Goal: Information Seeking & Learning: Learn about a topic

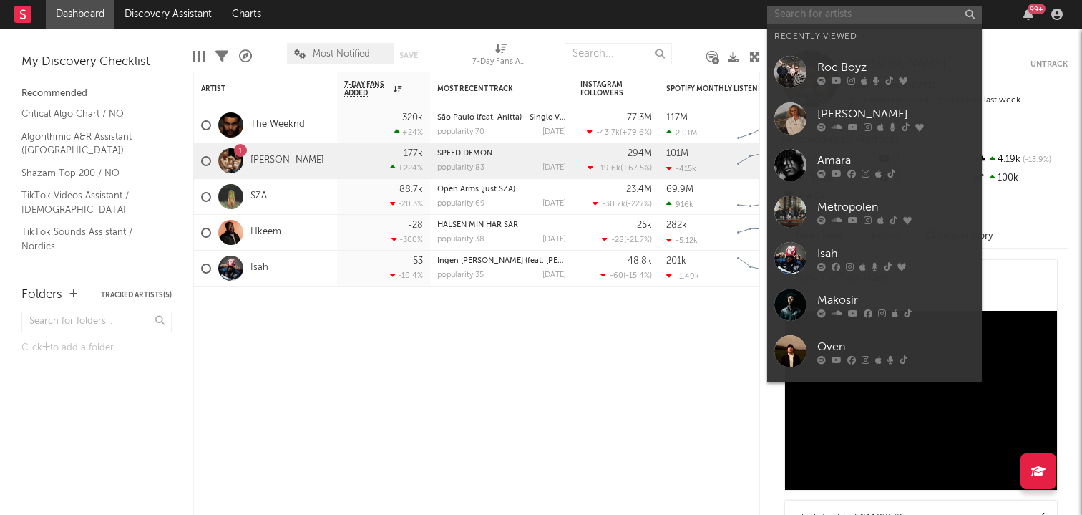
click at [847, 16] on input "text" at bounding box center [874, 15] width 215 height 18
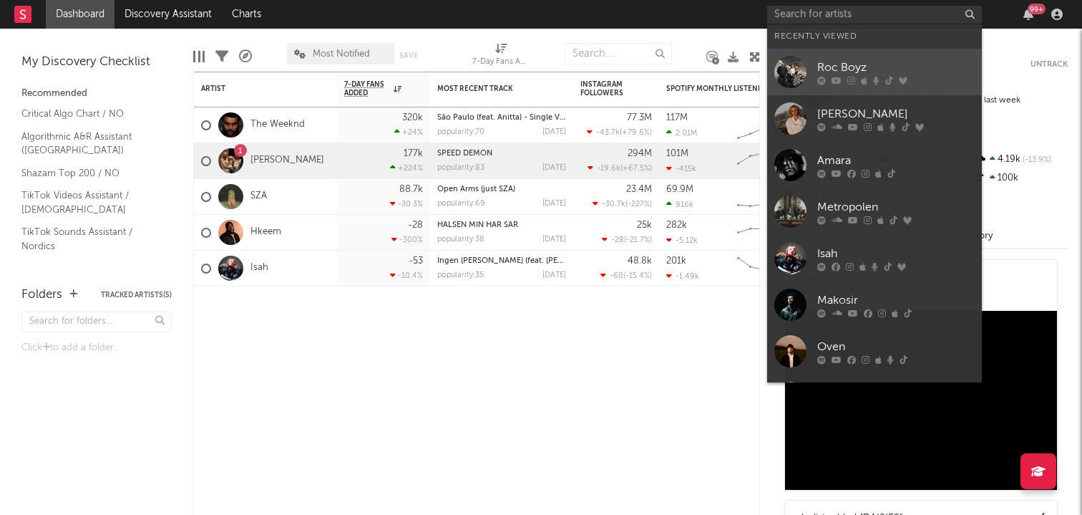
click at [837, 62] on div "Roc Boyz" at bounding box center [895, 67] width 157 height 17
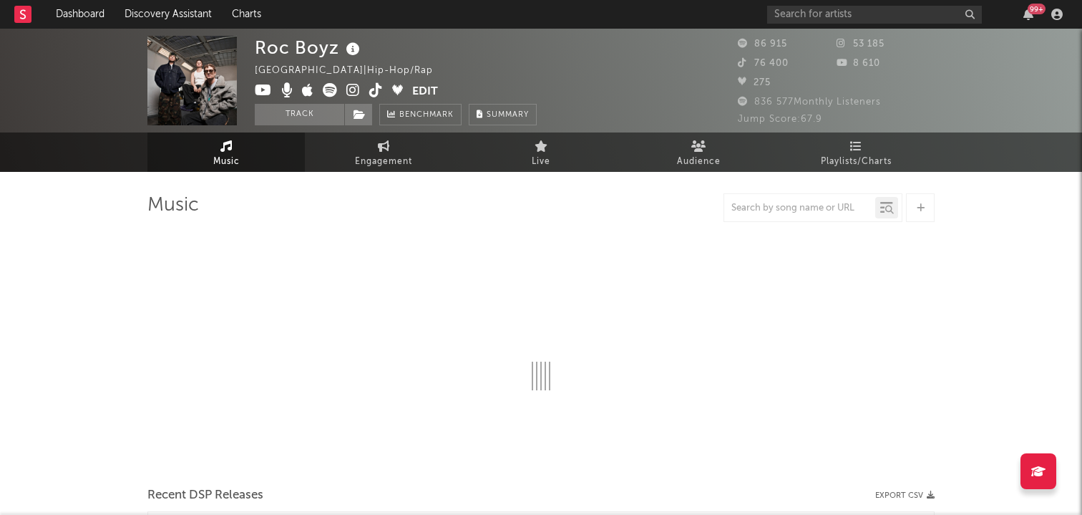
select select "6m"
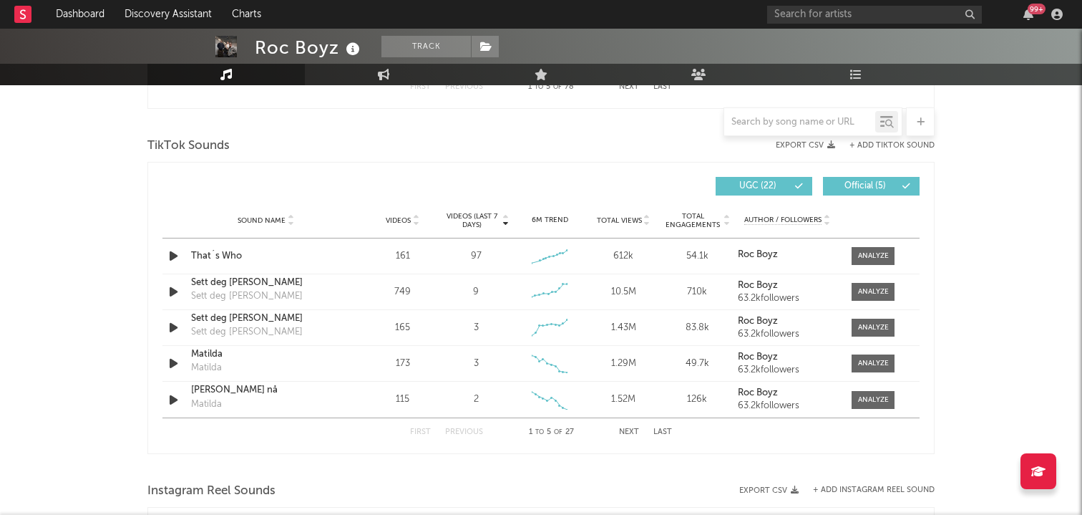
scroll to position [930, 0]
click at [872, 254] on div at bounding box center [873, 255] width 31 height 11
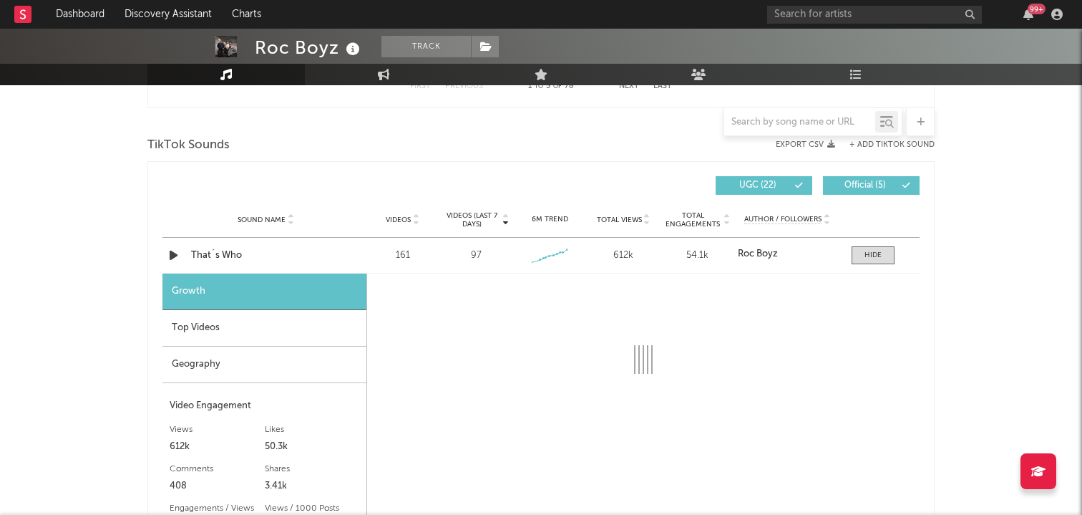
select select "1w"
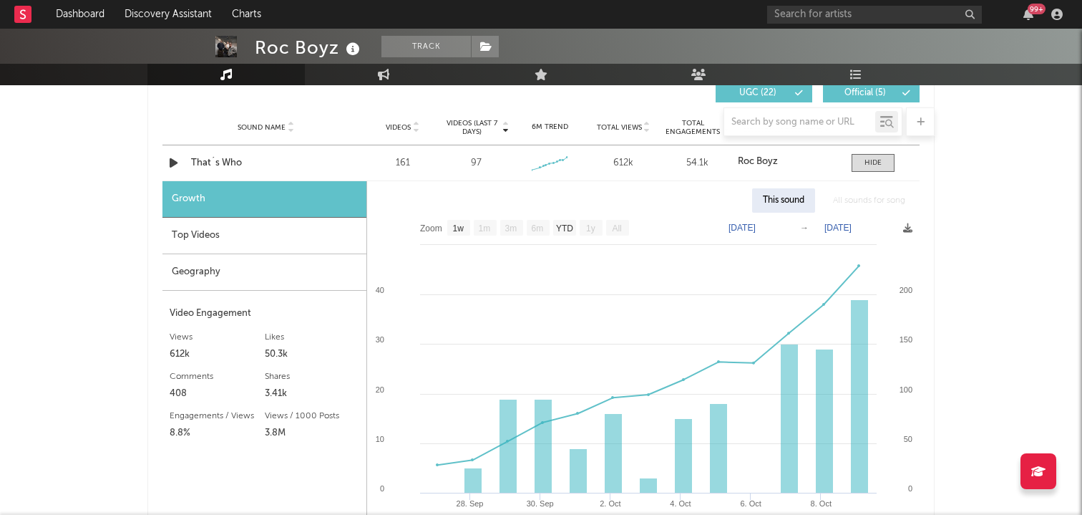
scroll to position [1019, 0]
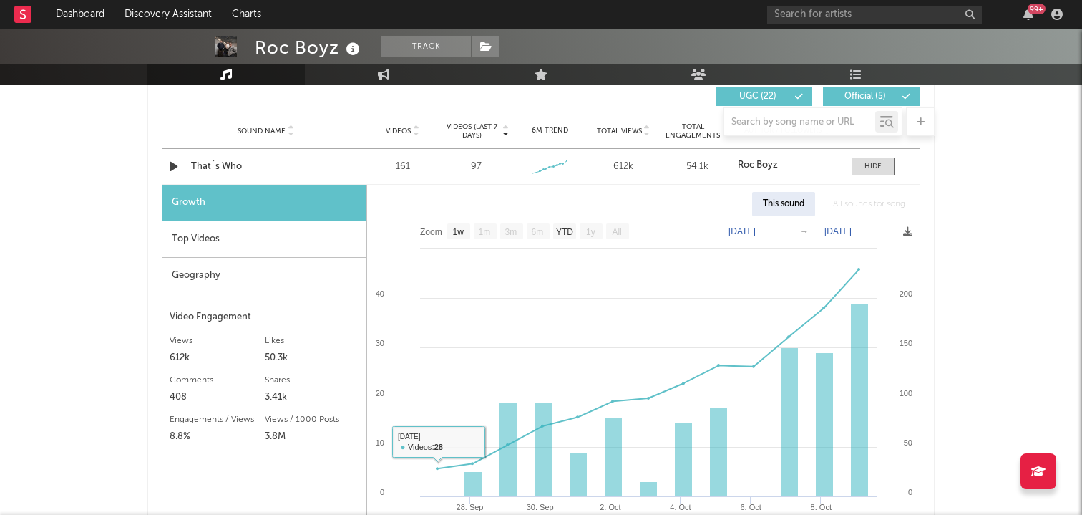
click at [324, 148] on div "Sound Name Videos Videos (last 7 days) Weekly Growth % 6M Trend Total Views Tot…" at bounding box center [540, 131] width 757 height 36
click at [321, 158] on div "Sound Name That´s Who Videos 161 Videos (last 7 days) 97 Weekly Growth % 6M Tre…" at bounding box center [540, 166] width 757 height 35
click at [852, 165] on span at bounding box center [873, 166] width 43 height 18
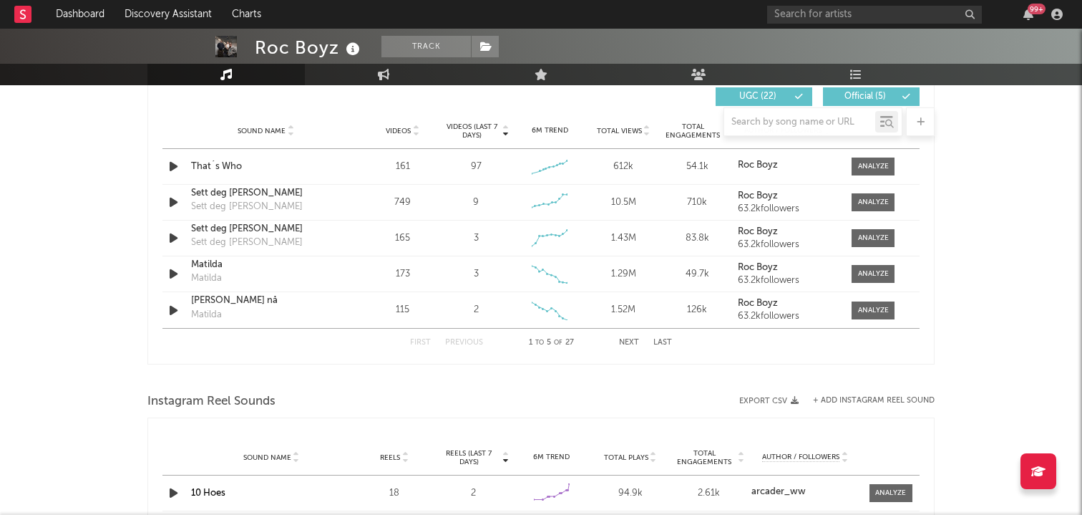
click at [666, 340] on button "Last" at bounding box center [663, 343] width 19 height 8
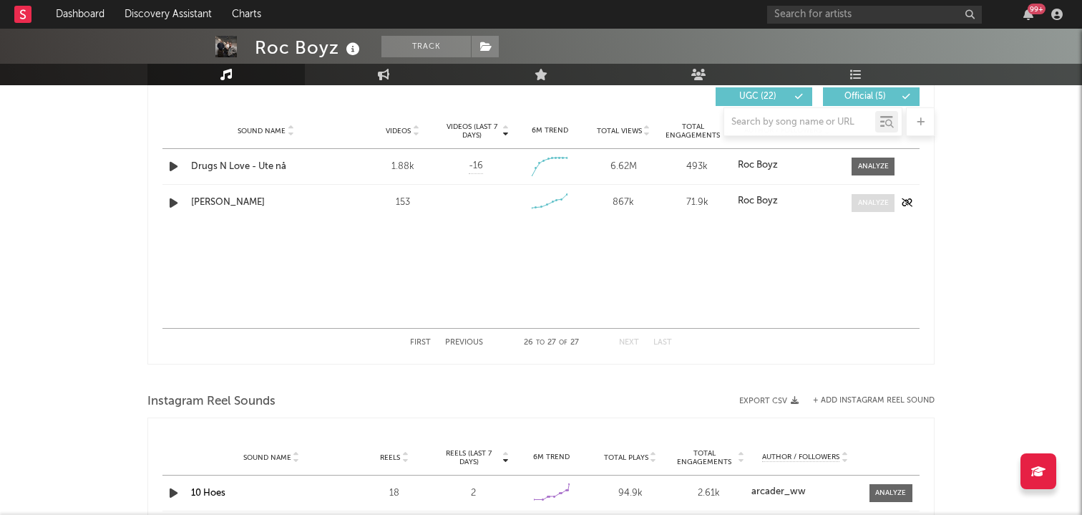
click at [858, 198] on div at bounding box center [873, 203] width 31 height 11
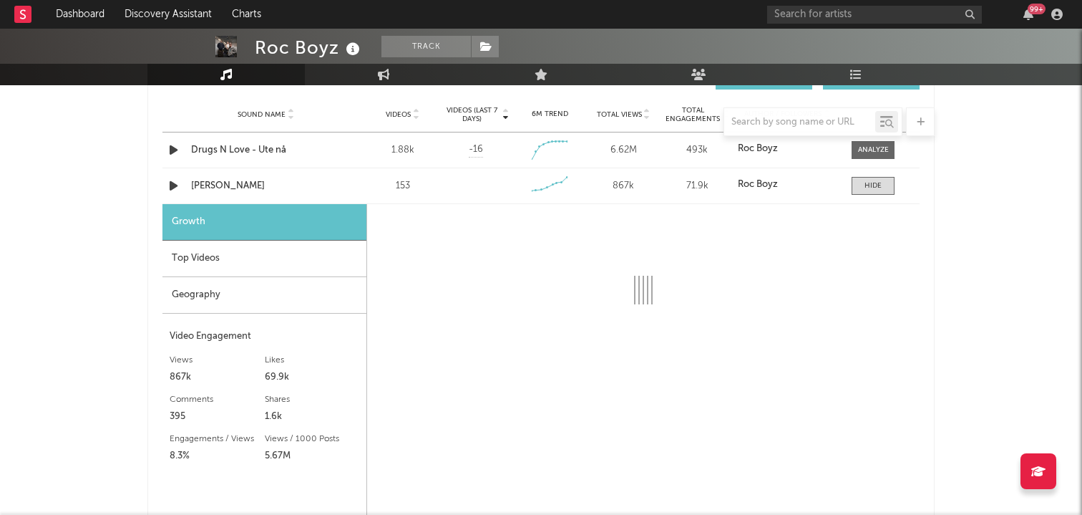
select select "1w"
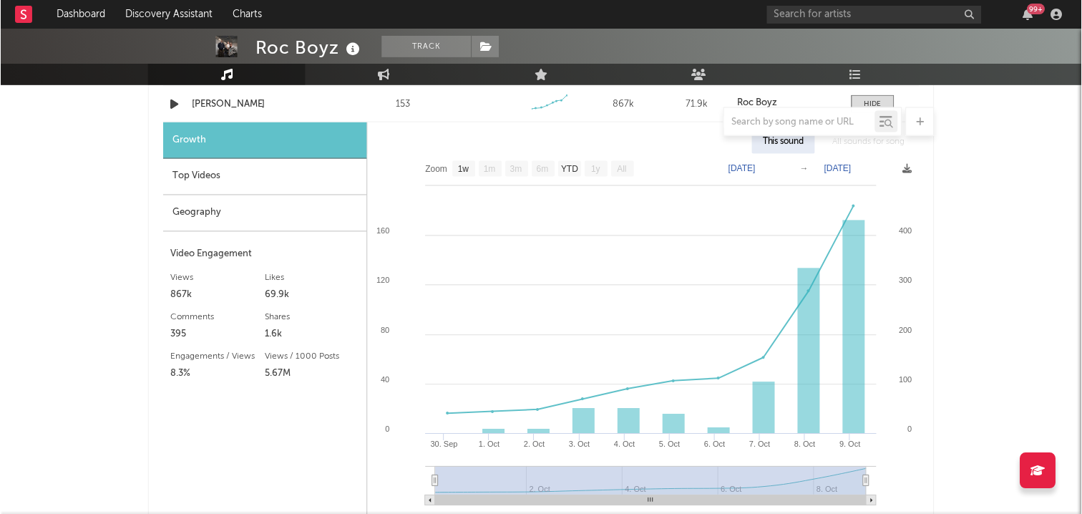
scroll to position [1119, 0]
